Goal: Task Accomplishment & Management: Use online tool/utility

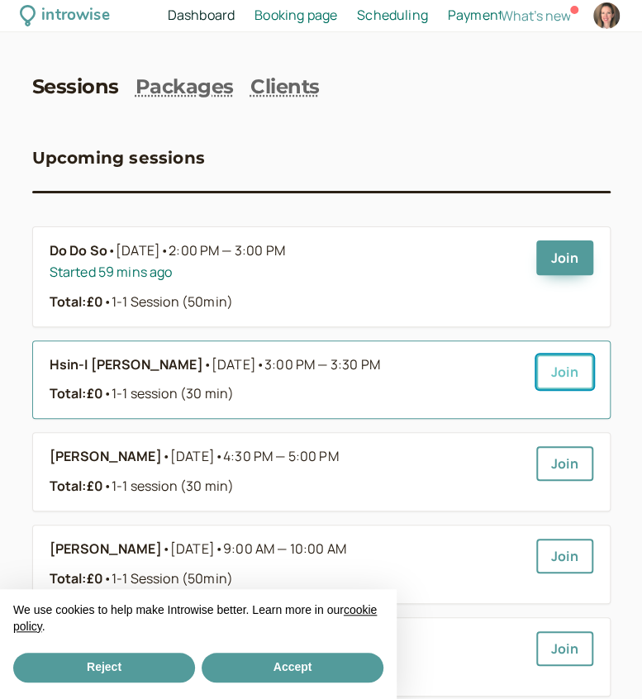
click at [565, 375] on link "Join" at bounding box center [564, 372] width 57 height 35
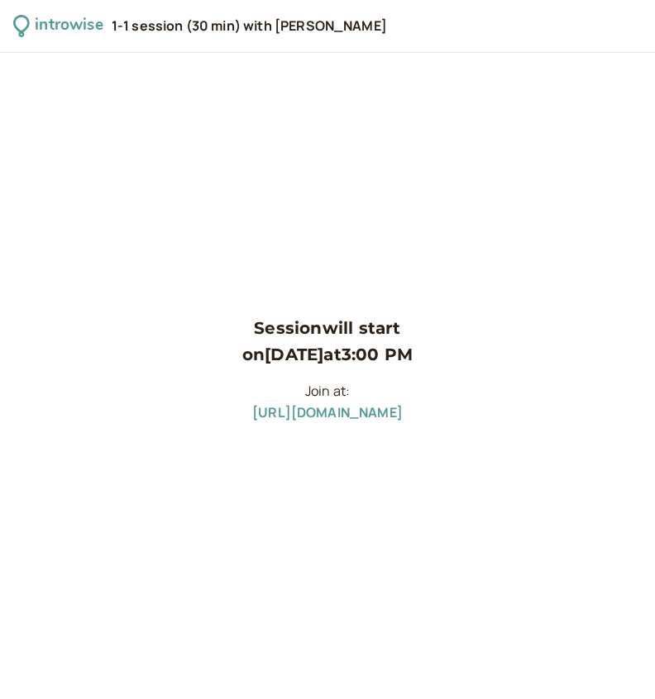
click at [442, 438] on div "Session will start on [DATE] 3:00 PM Join at: [URL][DOMAIN_NAME]" at bounding box center [327, 376] width 655 height 646
click at [402, 419] on link "[URL][DOMAIN_NAME]" at bounding box center [327, 412] width 150 height 18
